Goal: Information Seeking & Learning: Learn about a topic

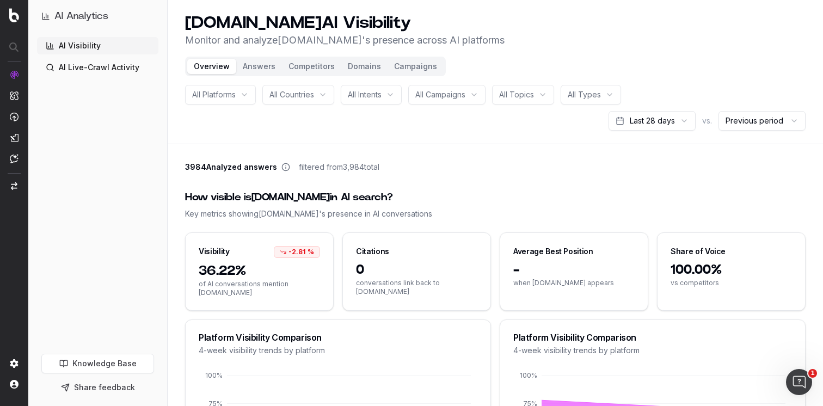
click at [303, 70] on button "Competitors" at bounding box center [311, 66] width 59 height 15
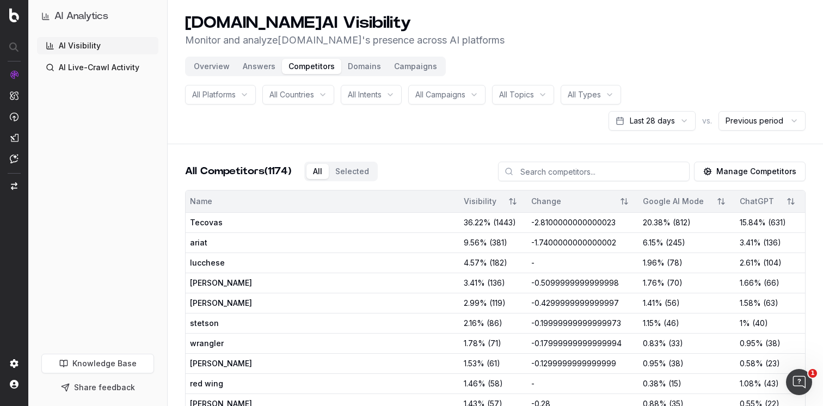
click at [207, 65] on button "Overview" at bounding box center [211, 66] width 49 height 15
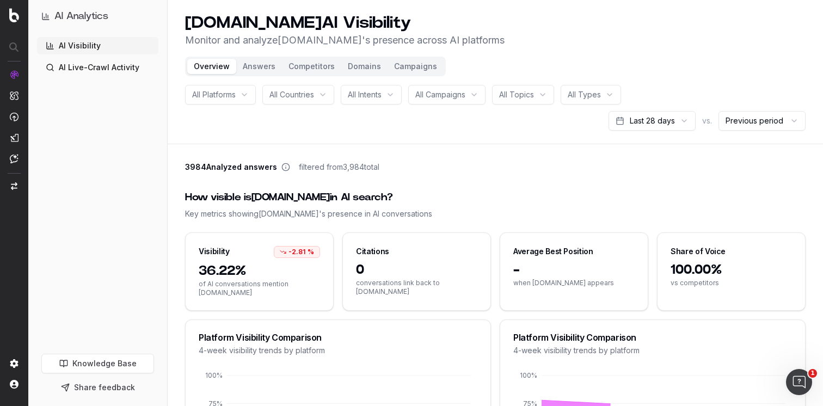
click at [214, 73] on button "Overview" at bounding box center [211, 66] width 49 height 15
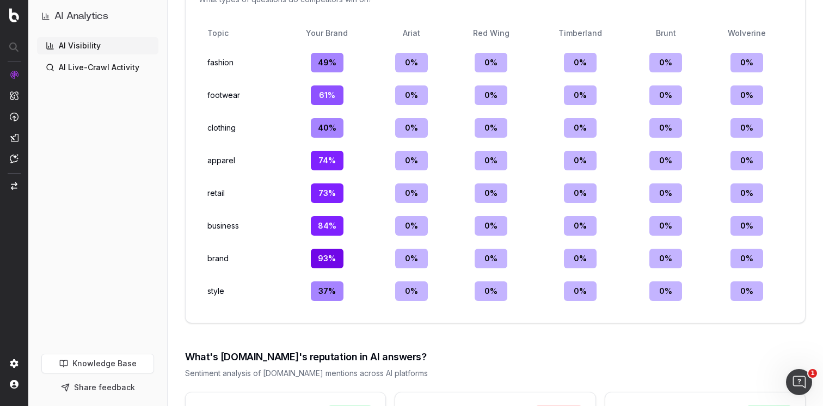
scroll to position [1502, 0]
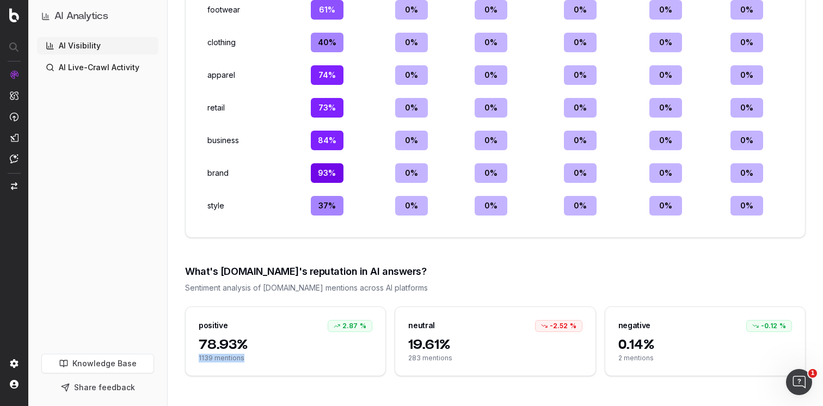
click at [298, 354] on span "1139 mentions" at bounding box center [286, 358] width 174 height 9
click at [483, 330] on div "neutral -2.52 %" at bounding box center [495, 321] width 200 height 29
click at [523, 269] on div "What's [DOMAIN_NAME]'s reputation in AI answers?" at bounding box center [495, 271] width 620 height 15
click at [686, 355] on span "2 mentions" at bounding box center [705, 358] width 174 height 9
click at [637, 357] on span "2 mentions" at bounding box center [705, 358] width 174 height 9
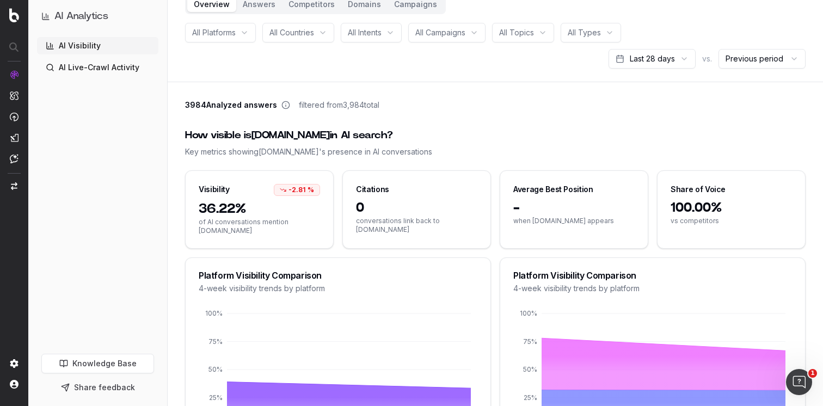
scroll to position [0, 0]
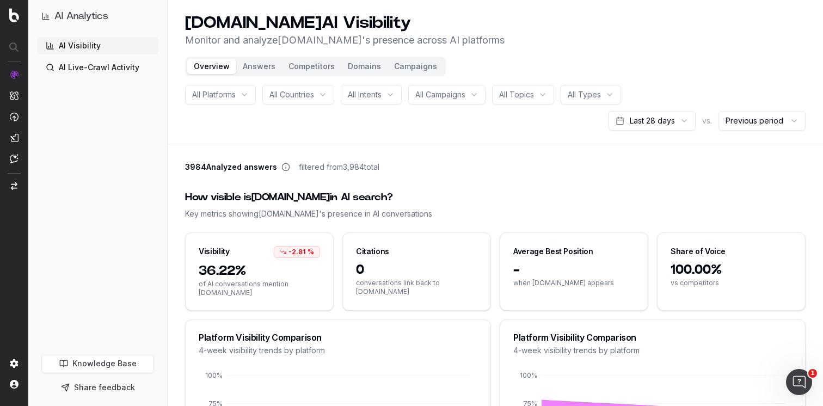
click at [421, 71] on button "Campaigns" at bounding box center [415, 66] width 56 height 15
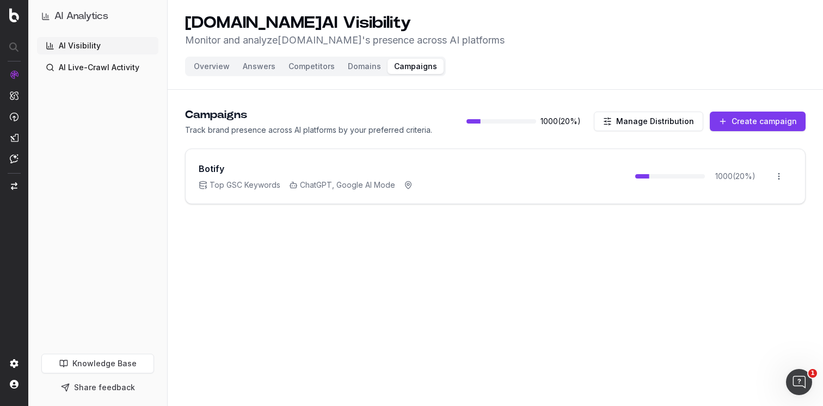
click at [364, 60] on button "Domains" at bounding box center [364, 66] width 46 height 15
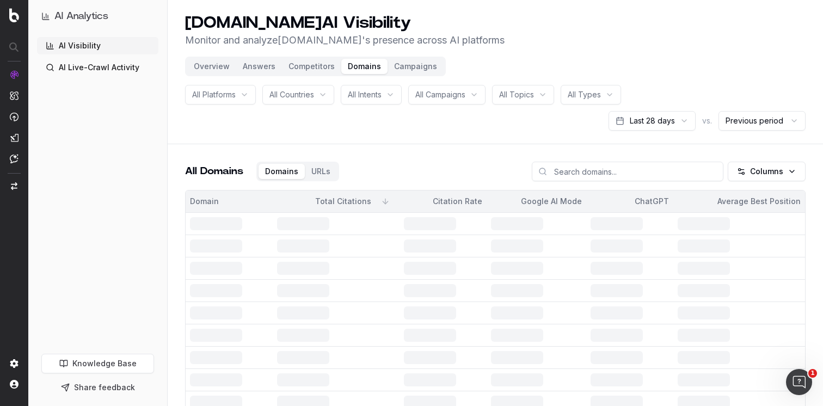
click at [316, 63] on button "Competitors" at bounding box center [311, 66] width 59 height 15
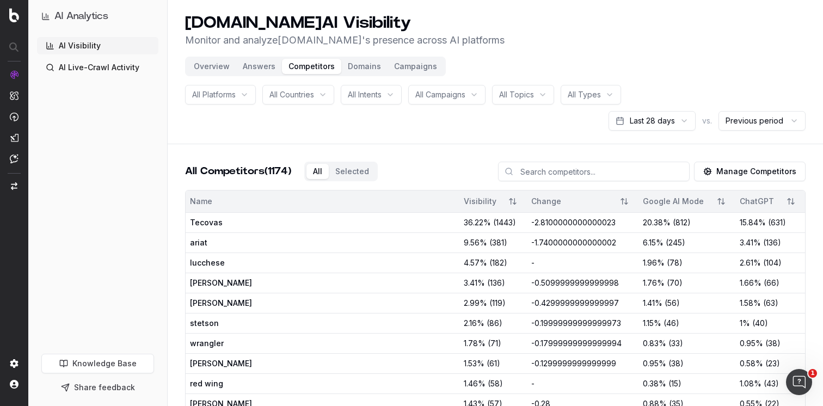
click at [259, 63] on button "Answers" at bounding box center [259, 66] width 46 height 15
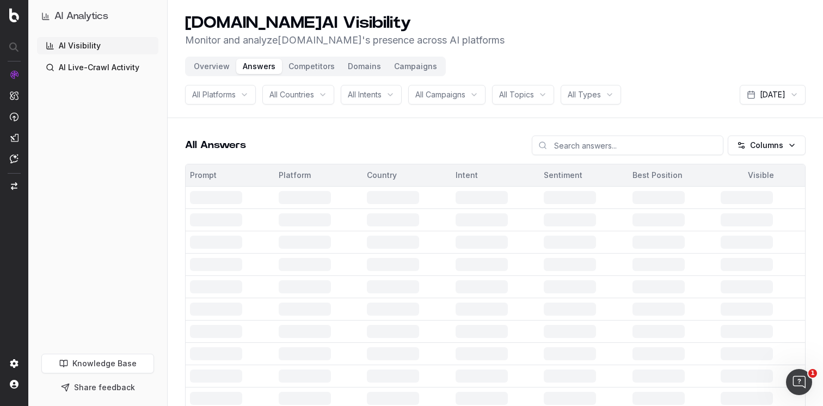
click at [190, 76] on header "[DOMAIN_NAME] AI Visibility Monitor and analyze [DOMAIN_NAME] 's presence acros…" at bounding box center [495, 59] width 655 height 118
click at [209, 64] on button "Overview" at bounding box center [211, 66] width 49 height 15
